Goal: Task Accomplishment & Management: Use online tool/utility

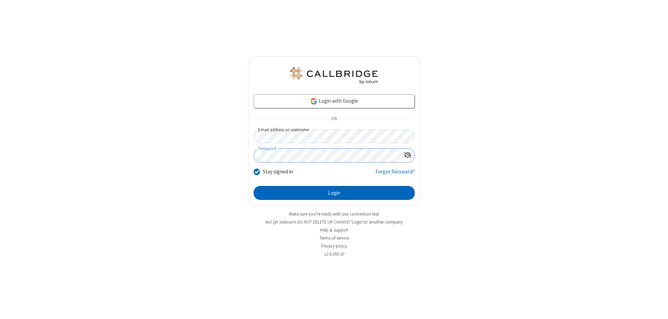
click at [334, 193] on button "Login" at bounding box center [334, 193] width 161 height 14
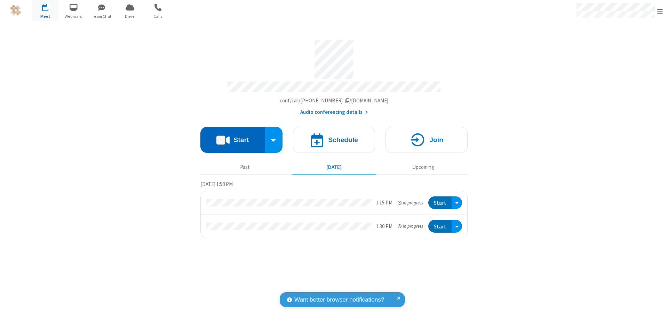
click at [233, 136] on button "Start" at bounding box center [233, 140] width 64 height 26
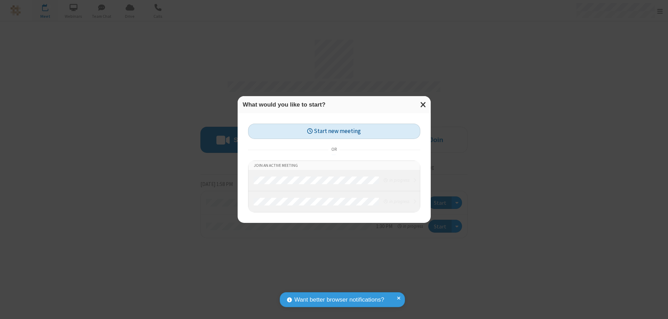
click at [334, 131] on button "Start new meeting" at bounding box center [334, 132] width 172 height 16
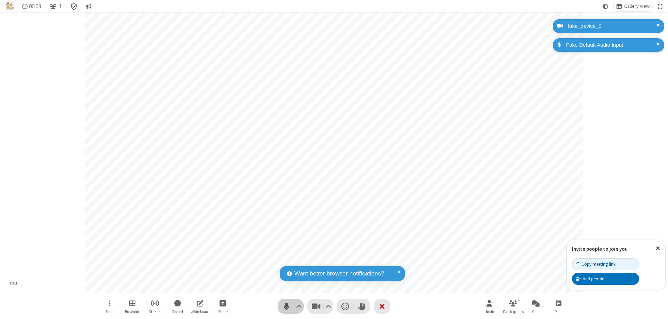
click at [286, 306] on span "Mute (⌘+Shift+A)" at bounding box center [286, 306] width 10 height 10
click at [286, 306] on span "Unmute (⌘+Shift+A)" at bounding box center [286, 306] width 10 height 10
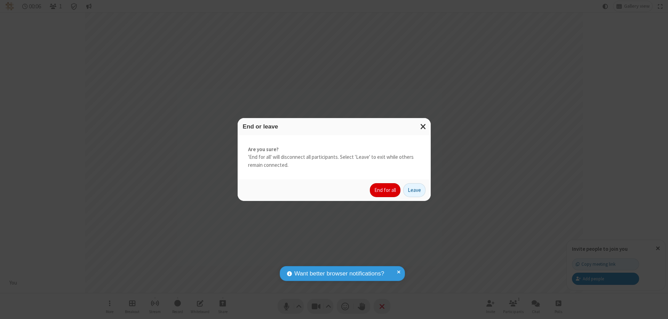
click at [386, 190] on button "End for all" at bounding box center [385, 190] width 31 height 14
